Goal: Information Seeking & Learning: Learn about a topic

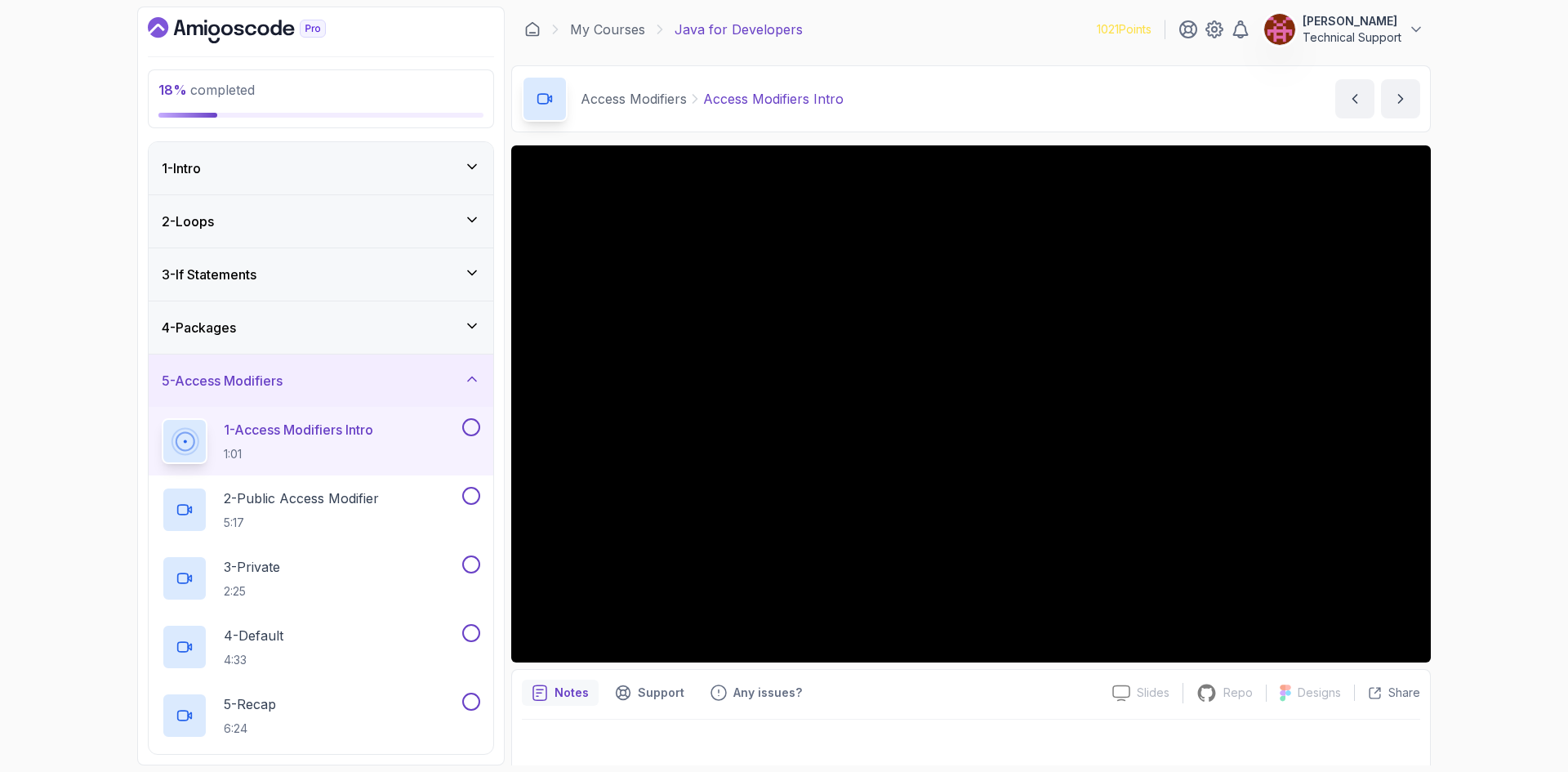
scroll to position [210, 0]
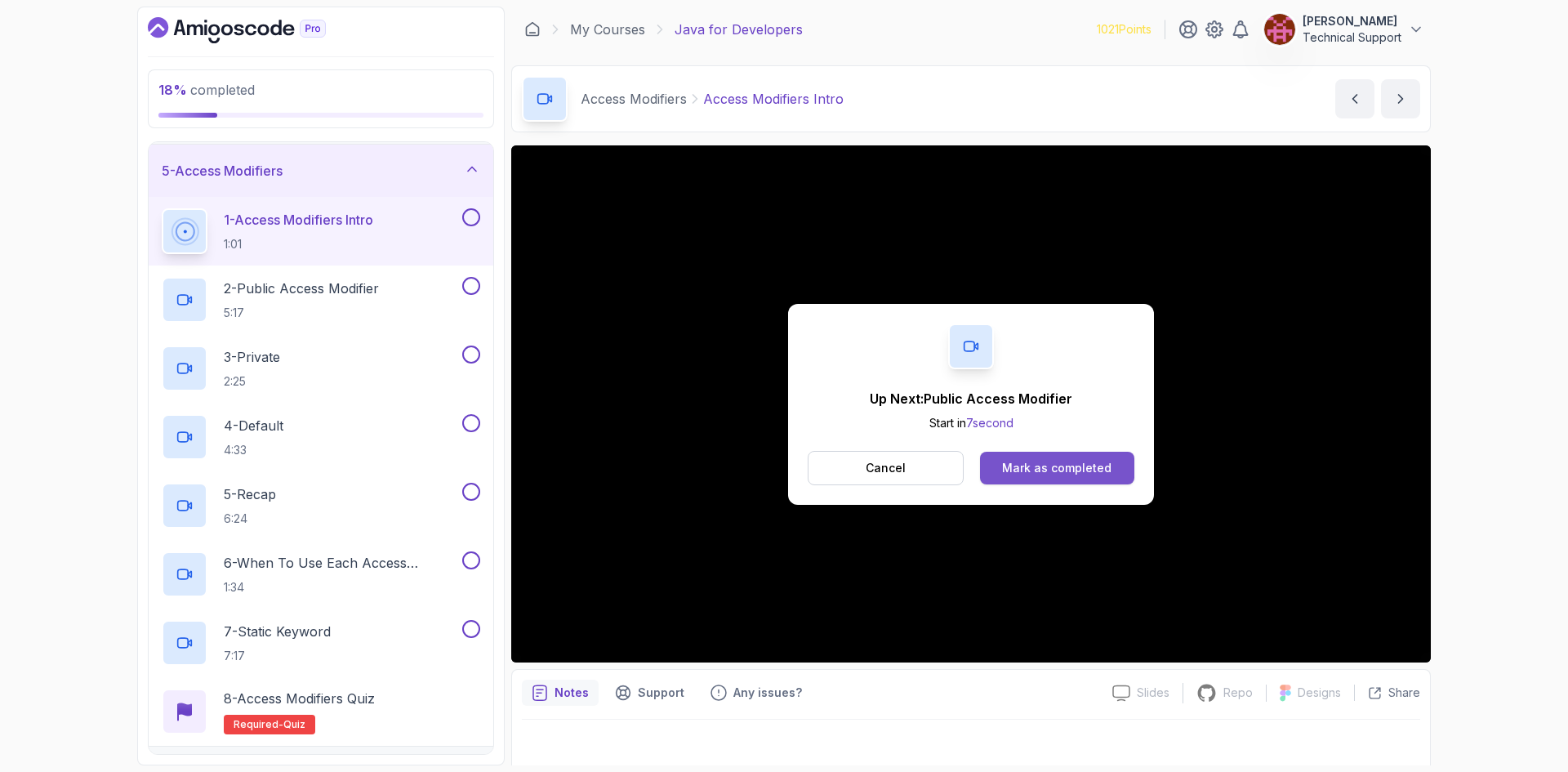
click at [1068, 475] on div "Mark as completed" at bounding box center [1057, 468] width 109 height 17
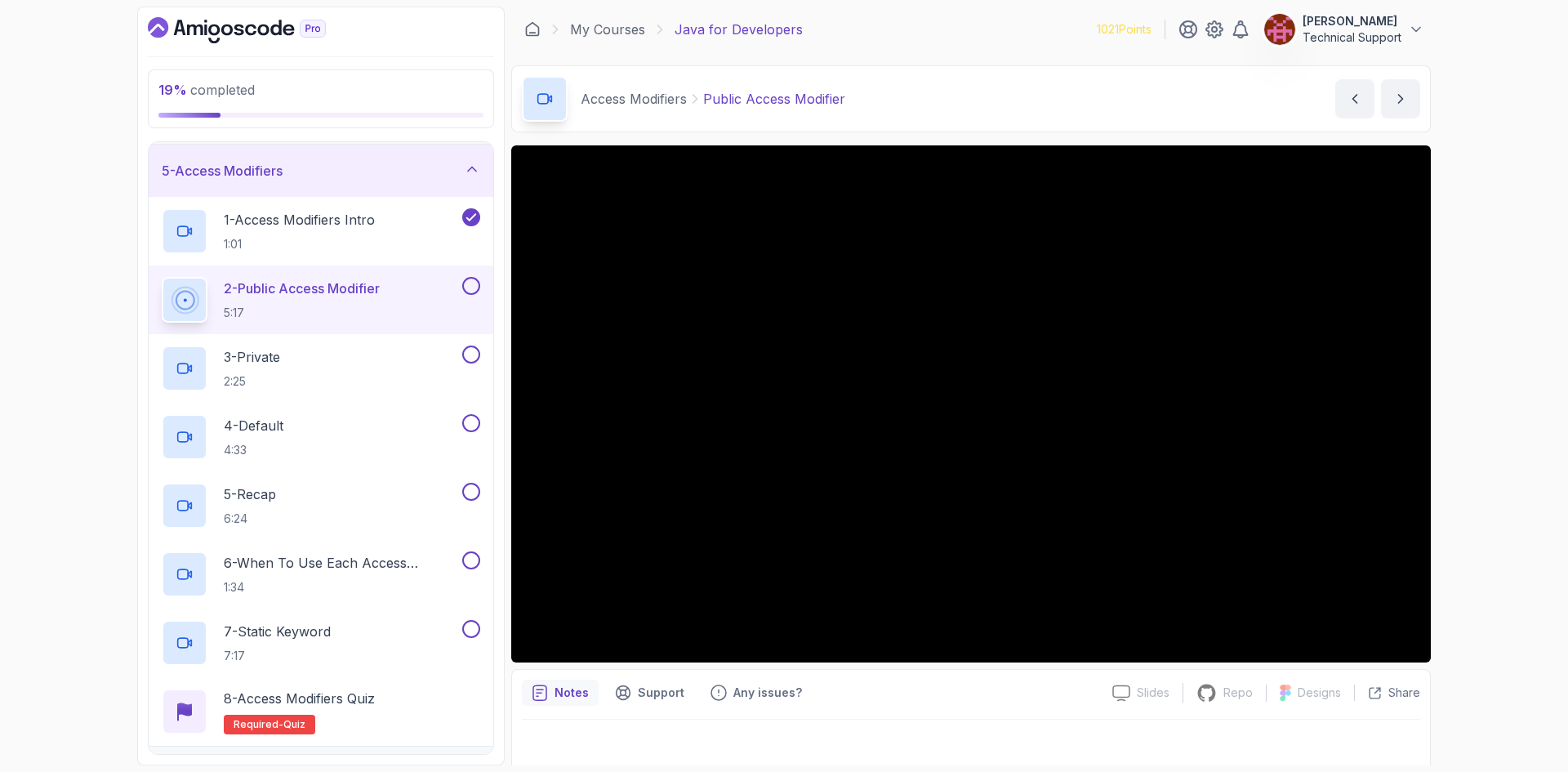
click at [1482, 434] on div "19 % completed 1 - Intro 2 - Loops 3 - If Statements 4 - Packages 5 - Access Mo…" at bounding box center [784, 386] width 1568 height 772
click at [1482, 439] on div "19 % completed 1 - Intro 2 - Loops 3 - If Statements 4 - Packages 5 - Access Mo…" at bounding box center [784, 386] width 1568 height 772
click at [1498, 463] on div "19 % completed 1 - Intro 2 - Loops 3 - If Statements 4 - Packages 5 - Access Mo…" at bounding box center [784, 386] width 1568 height 772
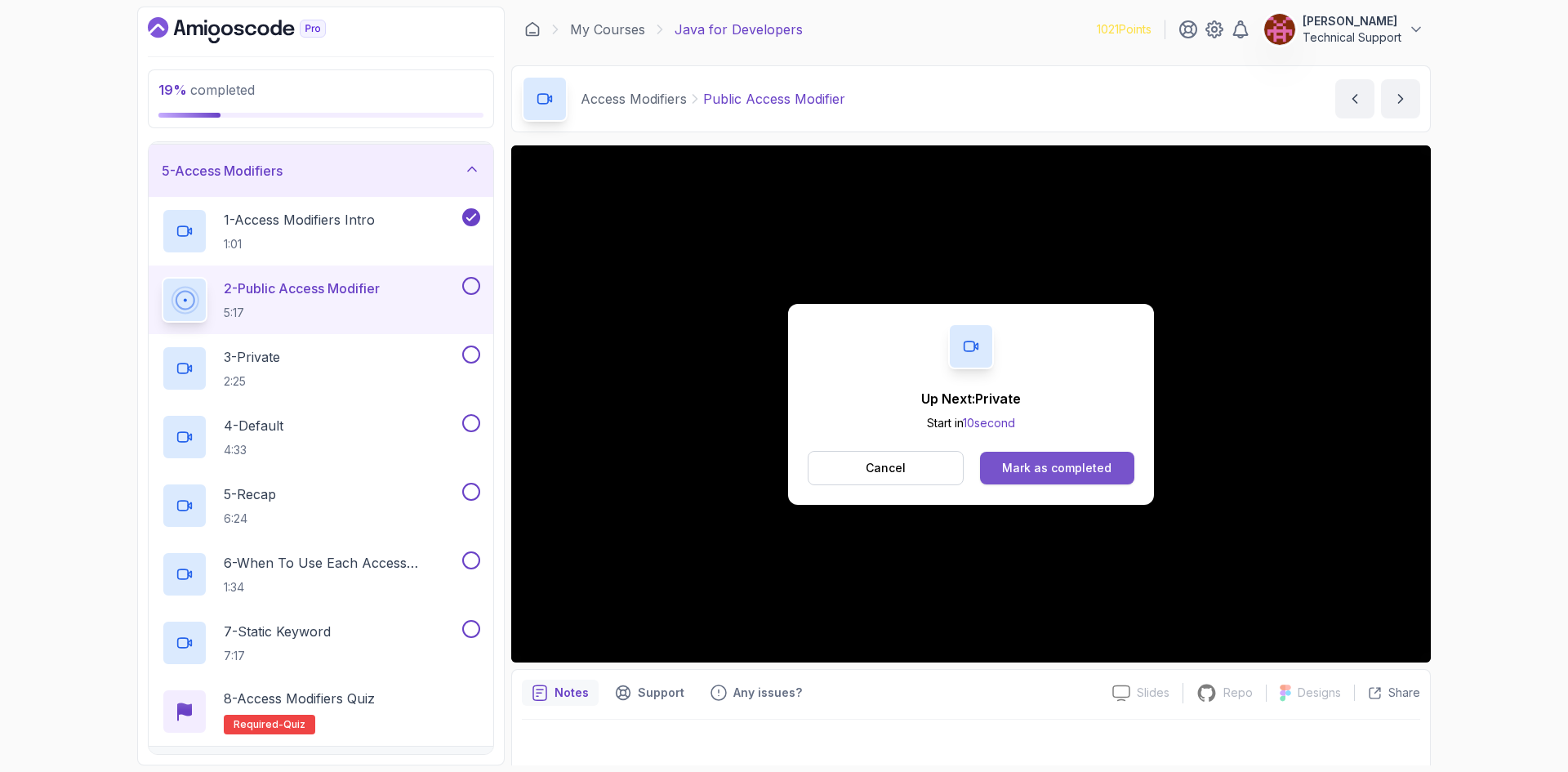
click at [1060, 473] on div "Mark as completed" at bounding box center [1057, 468] width 109 height 17
